Goal: Task Accomplishment & Management: Manage account settings

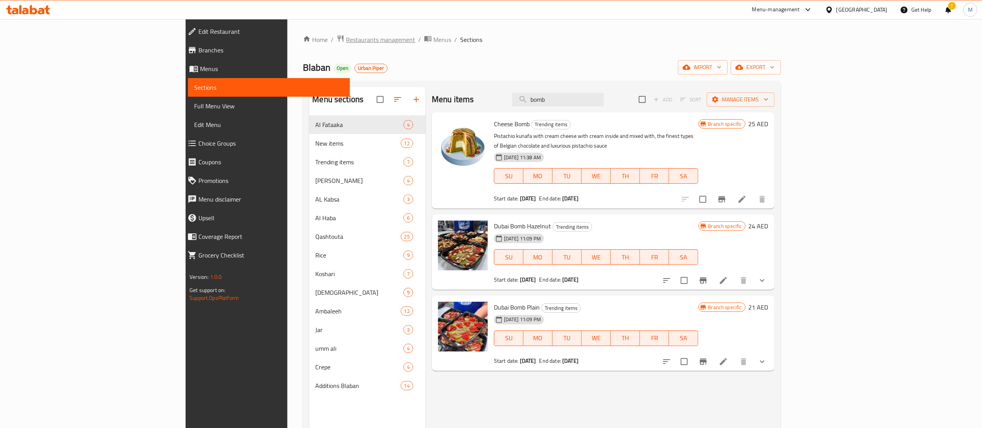
click at [346, 40] on span "Restaurants management" at bounding box center [380, 39] width 69 height 9
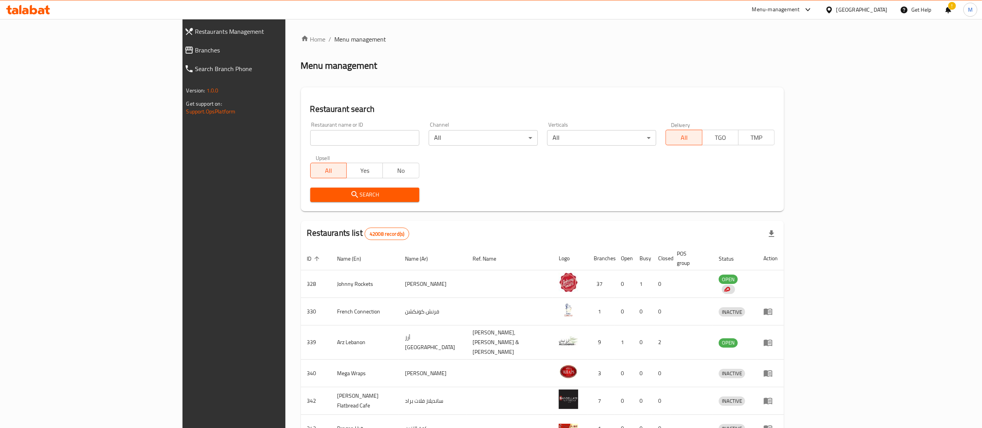
click at [310, 137] on input "search" at bounding box center [364, 138] width 109 height 16
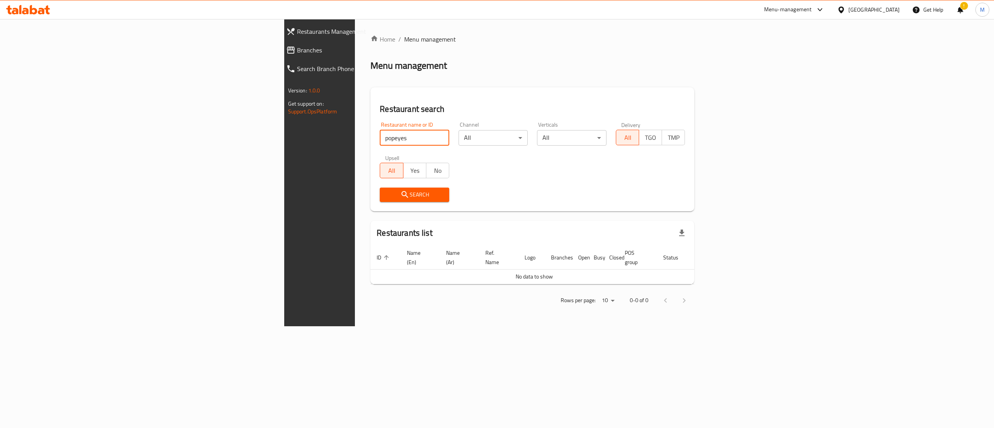
type input "popeyes"
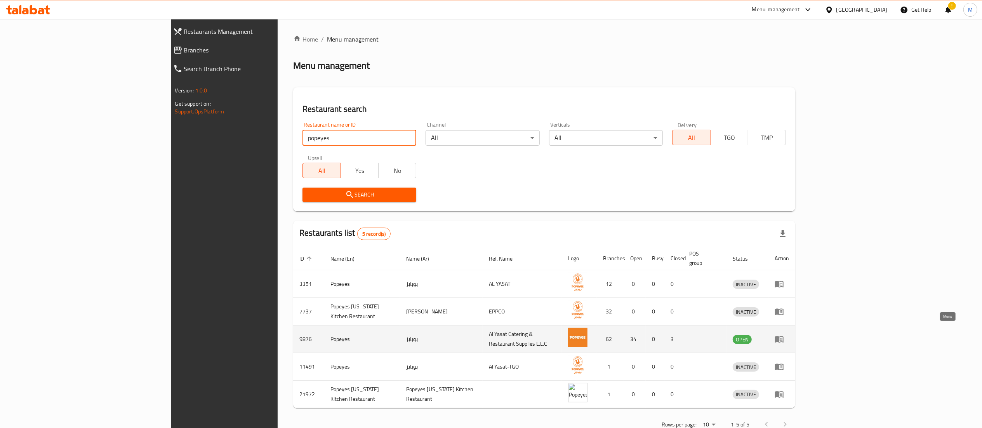
click at [783, 336] on icon "enhanced table" at bounding box center [779, 339] width 9 height 7
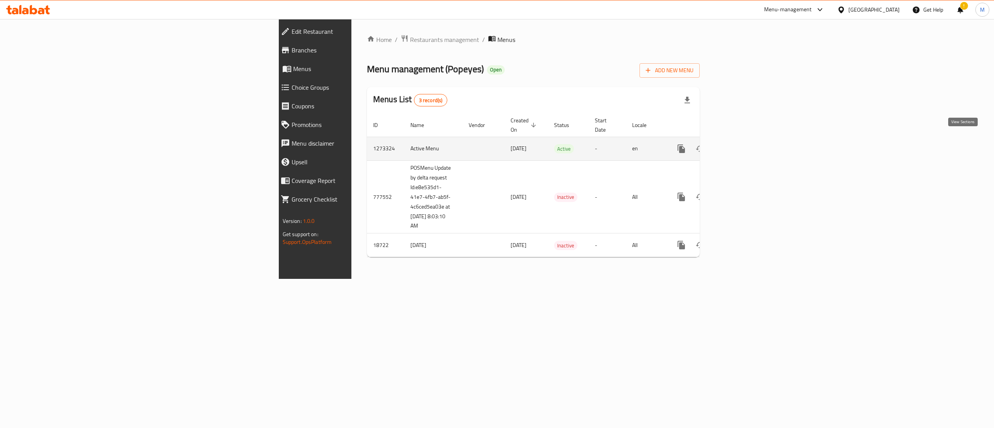
click at [742, 144] on icon "enhanced table" at bounding box center [737, 148] width 9 height 9
